Goal: Find specific page/section: Find specific page/section

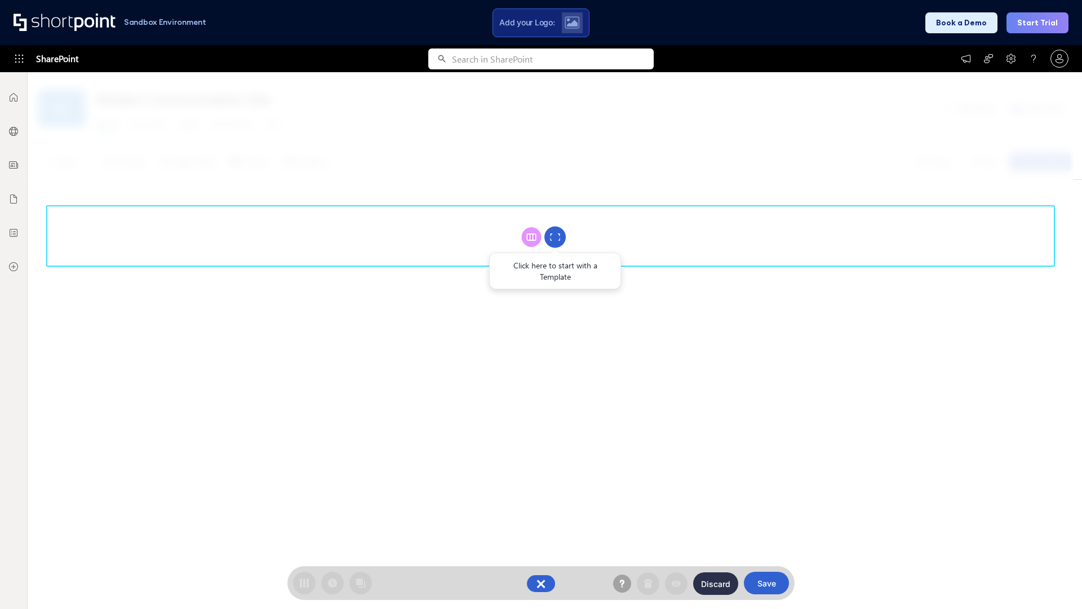
click at [555, 237] on circle at bounding box center [554, 237] width 21 height 21
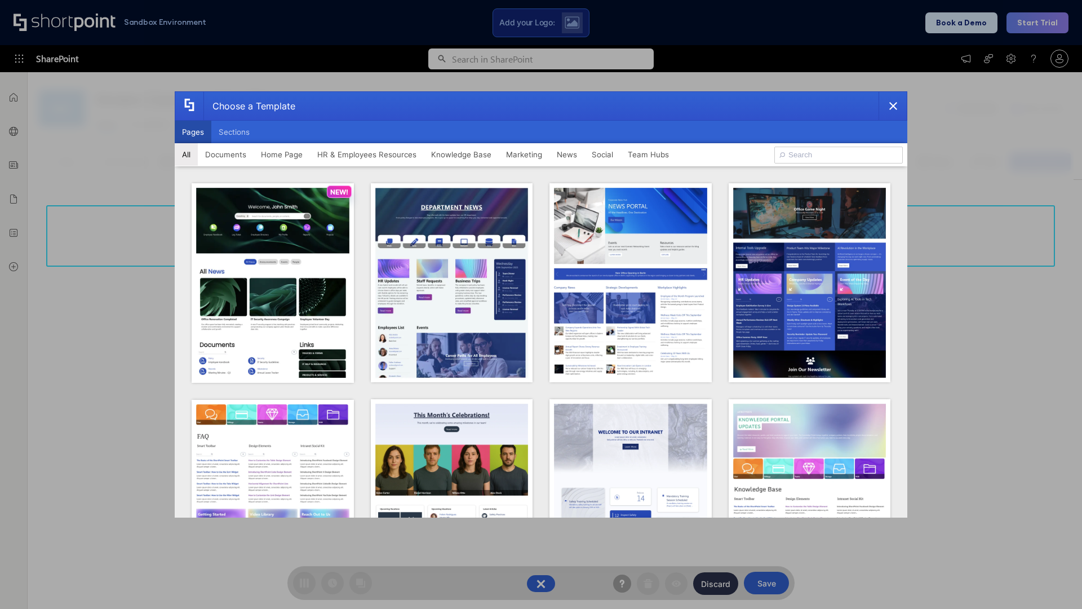
click at [193, 132] on button "Pages" at bounding box center [193, 132] width 37 height 23
type input "Intranet Layout 3"
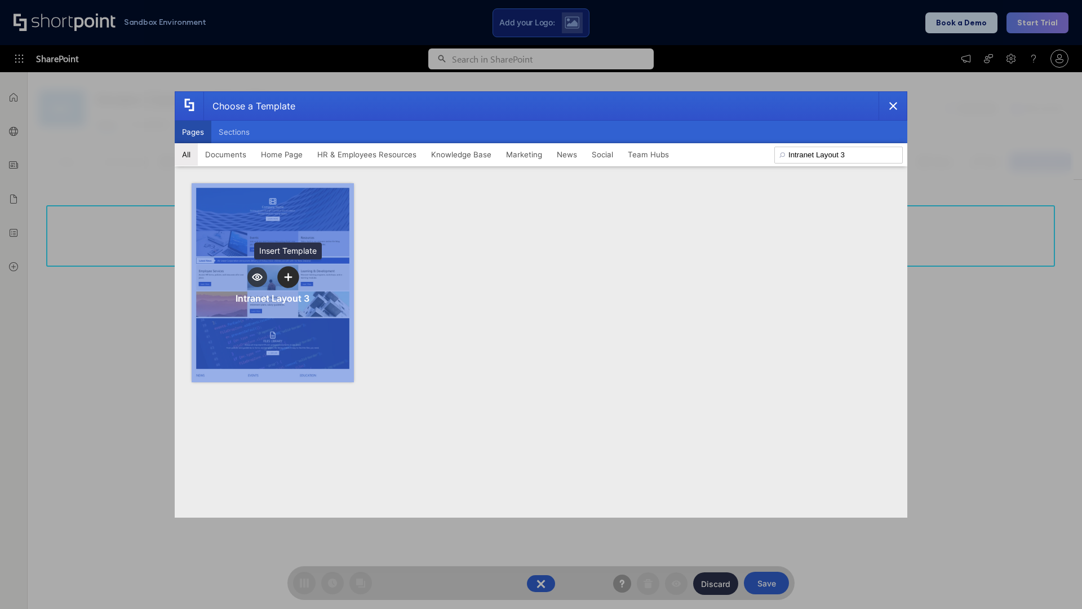
click at [288, 277] on icon "template selector" at bounding box center [288, 277] width 8 height 8
